Goal: Task Accomplishment & Management: Manage account settings

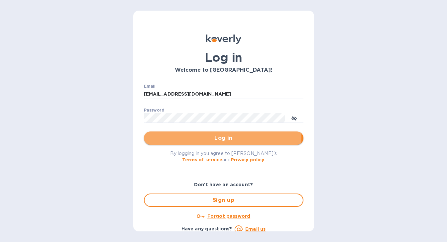
click at [216, 138] on span "Log in" at bounding box center [223, 138] width 149 height 8
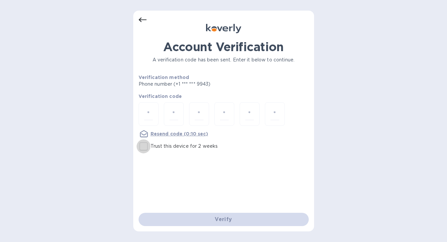
click at [145, 149] on input "Trust this device for 2 weeks" at bounding box center [144, 147] width 14 height 14
checkbox input "true"
click at [148, 109] on input "number" at bounding box center [148, 114] width 9 height 12
click at [148, 110] on input "number" at bounding box center [148, 114] width 9 height 12
type input "7"
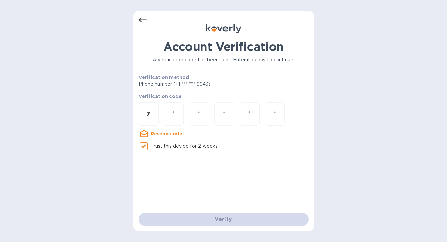
type input "8"
type input "6"
type input "2"
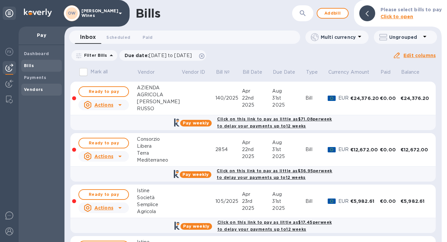
click at [24, 90] on div "Vendors" at bounding box center [41, 90] width 41 height 12
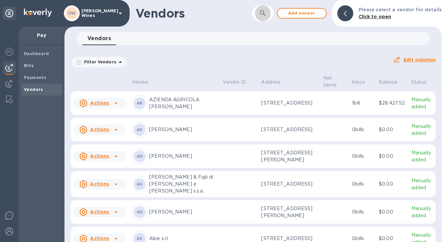
click at [267, 11] on icon "button" at bounding box center [263, 13] width 8 height 8
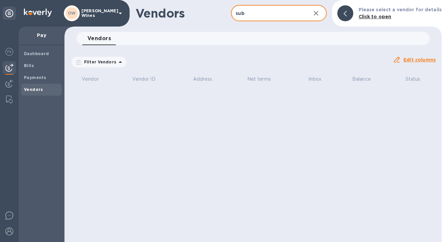
click at [271, 12] on input "sub" at bounding box center [268, 13] width 74 height 16
type input "sub"
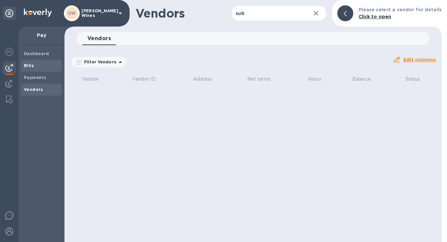
click at [27, 66] on b "Bills" at bounding box center [29, 65] width 10 height 5
